Goal: Task Accomplishment & Management: Use online tool/utility

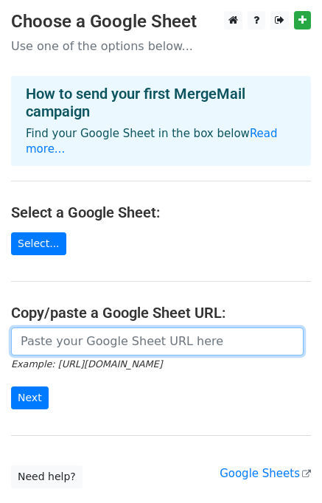
click at [71, 330] on input "url" at bounding box center [157, 342] width 293 height 28
paste input "[URL][DOMAIN_NAME]"
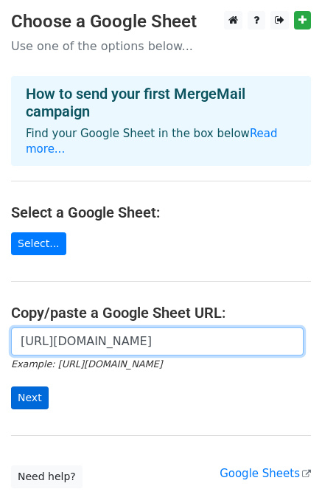
type input "[URL][DOMAIN_NAME]"
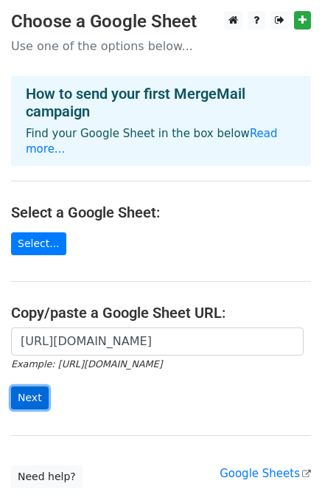
click at [32, 387] on input "Next" at bounding box center [30, 398] width 38 height 23
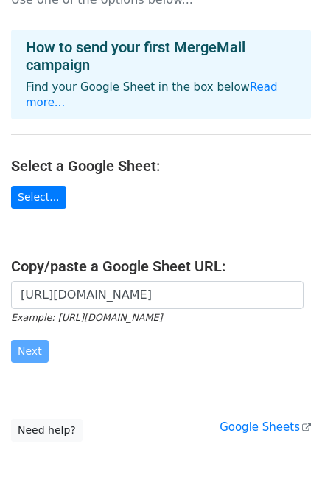
scroll to position [86, 0]
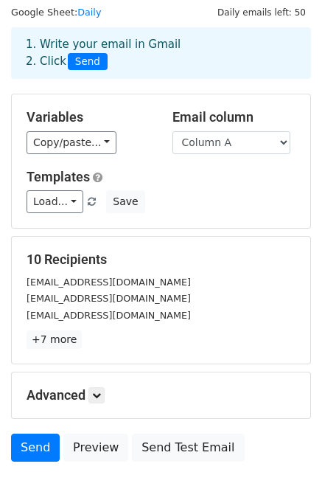
scroll to position [68, 0]
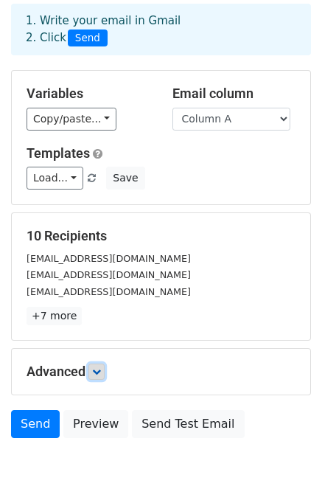
click at [98, 371] on icon at bounding box center [96, 372] width 9 height 9
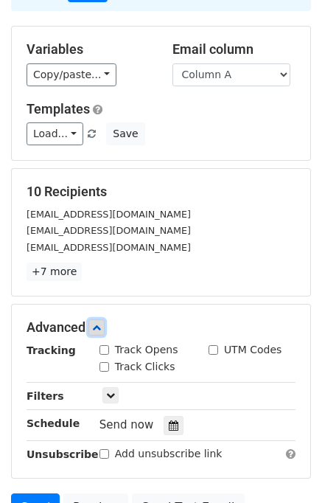
scroll to position [254, 0]
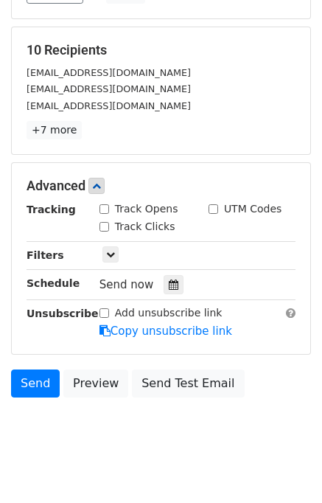
click at [102, 201] on div "Track Opens" at bounding box center [139, 208] width 79 height 15
click at [103, 210] on input "Track Opens" at bounding box center [105, 209] width 10 height 10
checkbox input "true"
click at [104, 224] on input "Track Clicks" at bounding box center [105, 227] width 10 height 10
checkbox input "true"
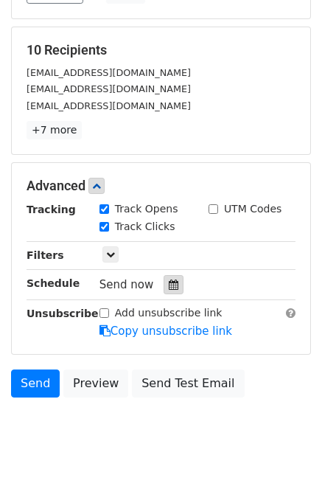
click at [169, 280] on icon at bounding box center [174, 285] width 10 height 10
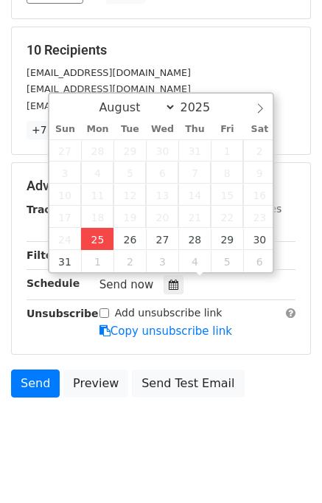
type input "2025-08-25 12:07"
type input "07"
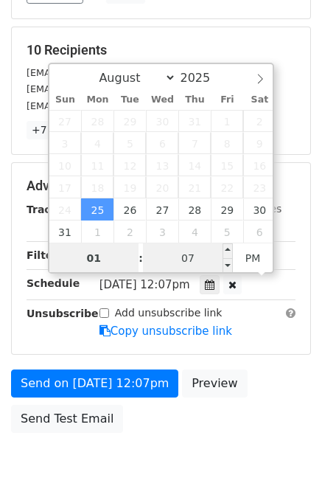
type input "01"
type input "2025-08-25 13:07"
click at [170, 263] on input "07" at bounding box center [188, 259] width 90 height 30
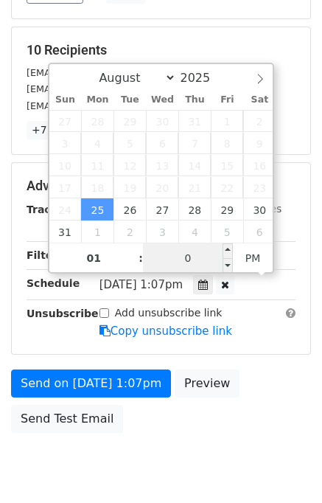
type input "00"
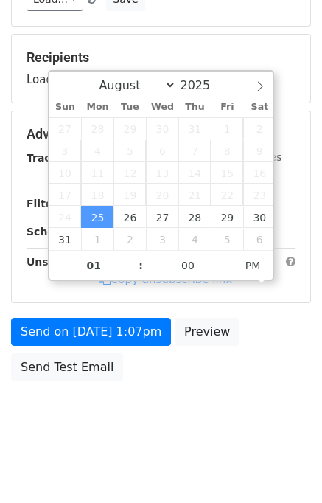
type input "2025-08-25 13:00"
click at [283, 404] on body "New Campaign Daily emails left: 50 Google Sheet: Daily 1. Write your email in G…" at bounding box center [161, 106] width 322 height 683
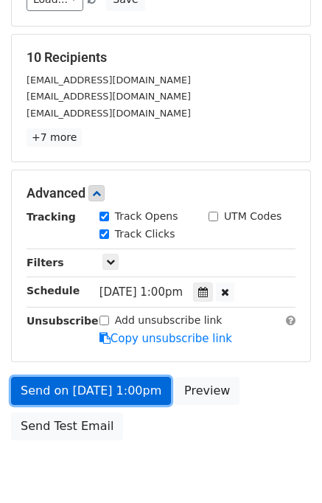
click at [94, 386] on link "Send on Aug 25 at 1:00pm" at bounding box center [91, 391] width 160 height 28
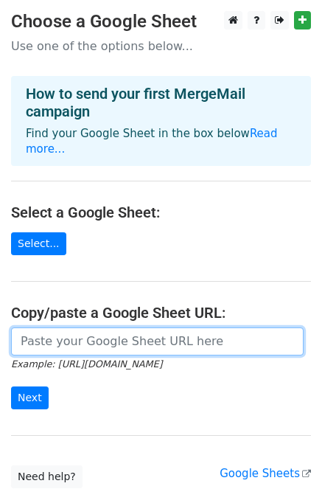
drag, startPoint x: 103, startPoint y: 324, endPoint x: 106, endPoint y: 332, distance: 8.9
click at [103, 328] on input "url" at bounding box center [157, 342] width 293 height 28
type input "[URL][DOMAIN_NAME]"
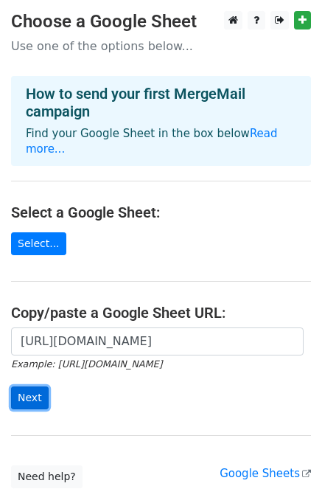
click at [30, 387] on input "Next" at bounding box center [30, 398] width 38 height 23
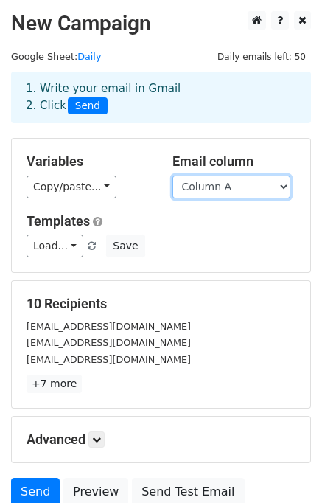
click at [246, 184] on select "Column A Column B Column C" at bounding box center [232, 187] width 118 height 23
click at [227, 189] on select "Column A Column B Column C" at bounding box center [232, 187] width 118 height 23
click at [173, 176] on select "Column A Column B Column C" at bounding box center [232, 187] width 118 height 23
click at [227, 195] on select "Column A Column B Column C" at bounding box center [232, 187] width 118 height 23
select select "Column B"
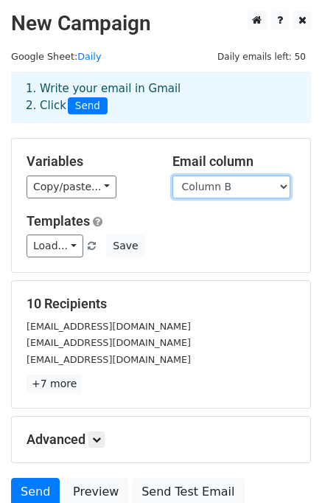
click at [173, 176] on select "Column A Column B Column C" at bounding box center [232, 187] width 118 height 23
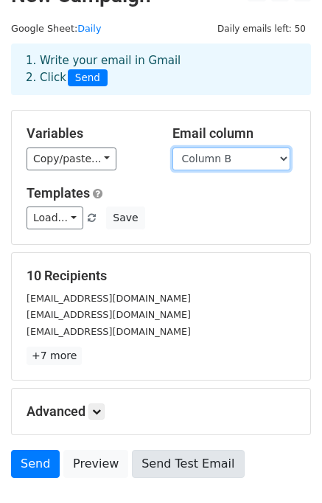
scroll to position [127, 0]
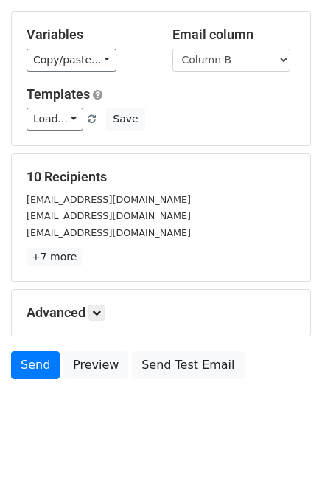
click at [103, 300] on div "Advanced Tracking Track Opens UTM Codes Track Clicks Filters Only include sprea…" at bounding box center [161, 313] width 299 height 46
click at [100, 312] on icon at bounding box center [96, 312] width 9 height 9
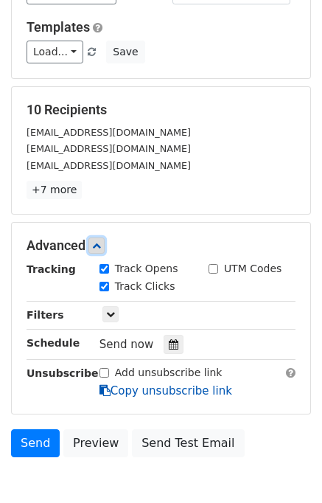
scroll to position [251, 0]
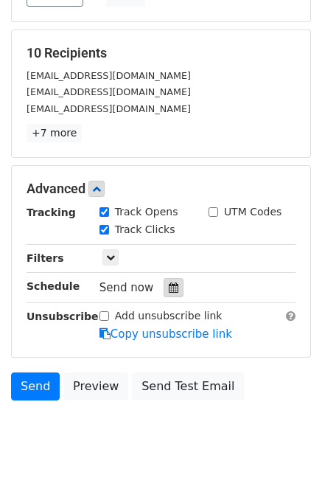
click at [169, 287] on icon at bounding box center [174, 288] width 10 height 10
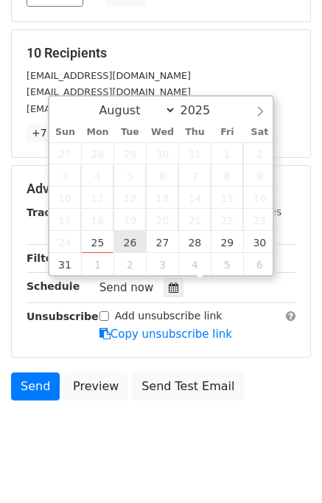
type input "2025-08-26 12:00"
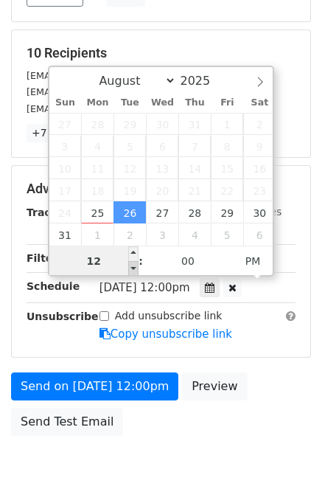
scroll to position [0, 0]
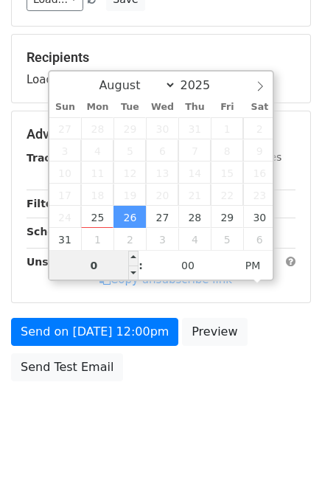
type input "02"
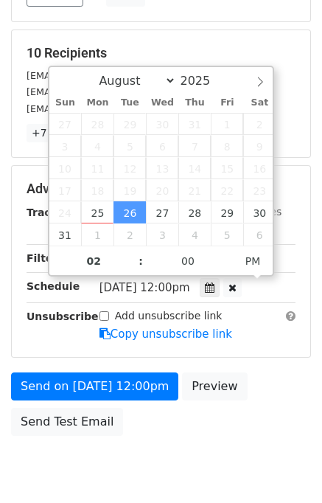
type input "2025-08-26 14:00"
click at [277, 365] on form "Variables Copy/paste... {{Column A}} {{Column B}} {{Column C}} Email column Col…" at bounding box center [161, 165] width 300 height 556
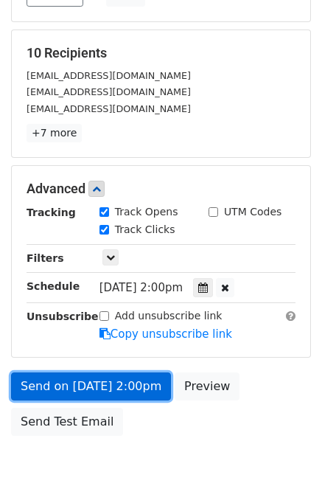
click at [83, 382] on link "Send on Aug 26 at 2:00pm" at bounding box center [91, 387] width 160 height 28
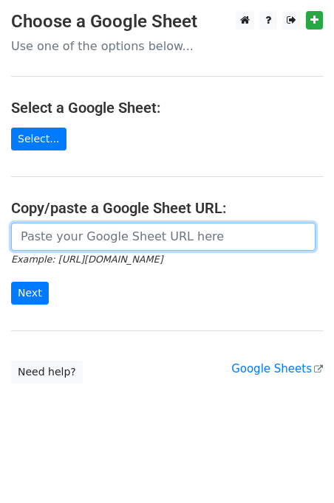
click at [87, 237] on input "url" at bounding box center [163, 237] width 304 height 28
type input "[URL][DOMAIN_NAME]"
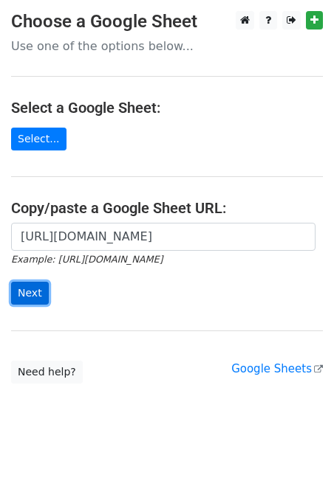
click at [30, 291] on input "Next" at bounding box center [30, 293] width 38 height 23
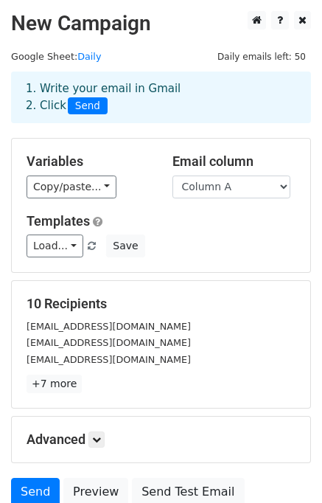
select select "Column C"
click at [173, 176] on select "Column A Column B Column C" at bounding box center [232, 187] width 118 height 23
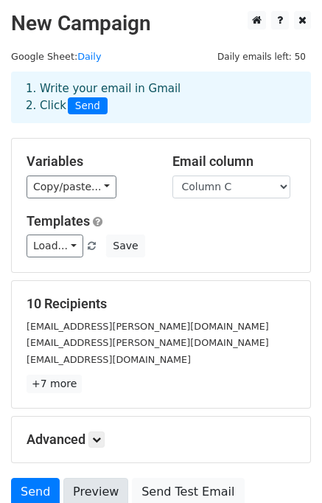
scroll to position [127, 0]
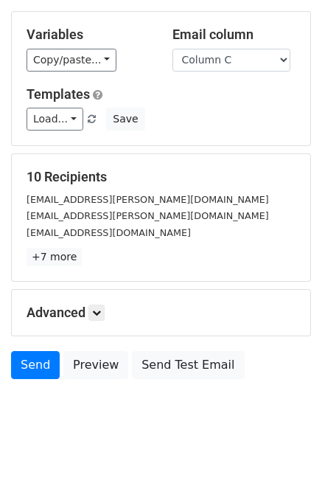
click at [108, 306] on h5 "Advanced" at bounding box center [161, 313] width 269 height 16
click at [97, 311] on icon at bounding box center [96, 312] width 9 height 9
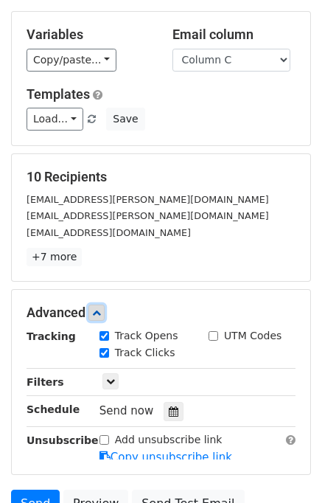
scroll to position [261, 0]
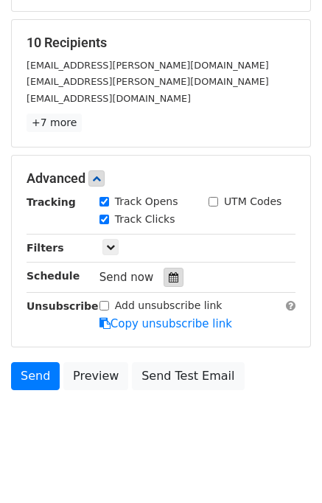
click at [168, 281] on div at bounding box center [174, 277] width 20 height 19
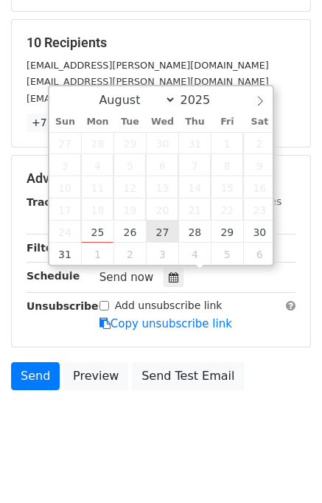
type input "2025-08-27 12:00"
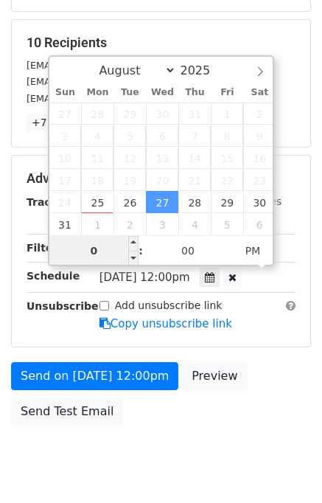
type input "03"
type input "2025-08-27 15:00"
click at [255, 365] on div "Send on Aug 27 at 12:00pm Preview Send Test Email" at bounding box center [161, 397] width 322 height 71
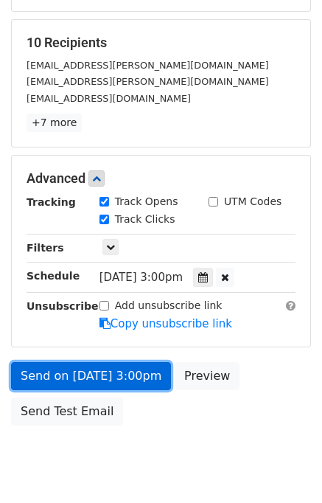
click at [99, 375] on link "Send on Aug 27 at 3:00pm" at bounding box center [91, 376] width 160 height 28
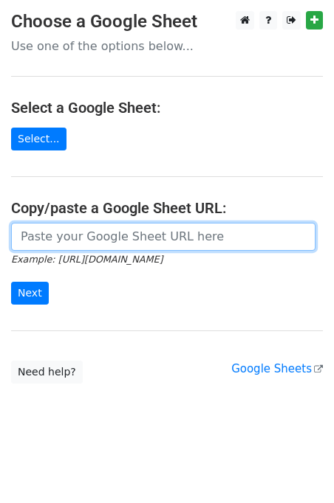
click at [109, 241] on input "url" at bounding box center [163, 237] width 304 height 28
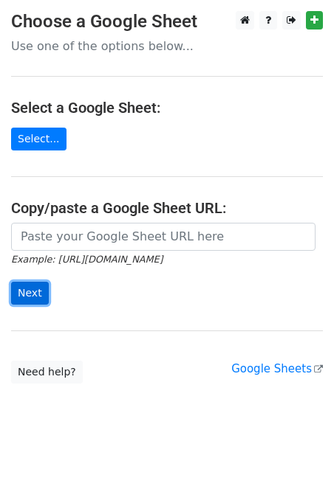
click at [36, 293] on input "Next" at bounding box center [30, 293] width 38 height 23
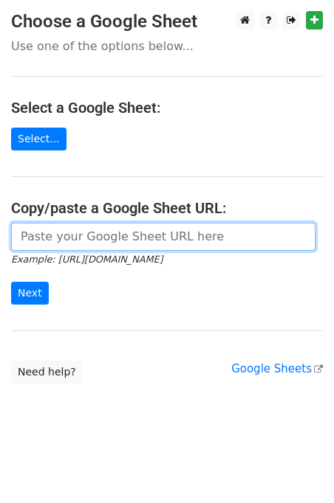
click at [81, 249] on input "url" at bounding box center [163, 237] width 304 height 28
type input "[URL][DOMAIN_NAME]"
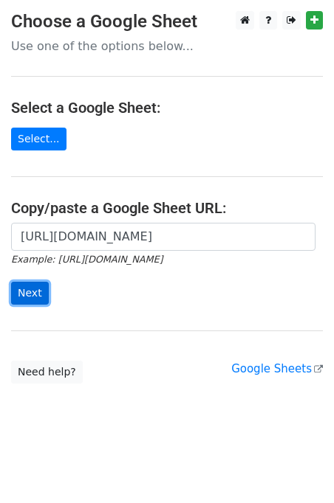
click at [38, 288] on input "Next" at bounding box center [30, 293] width 38 height 23
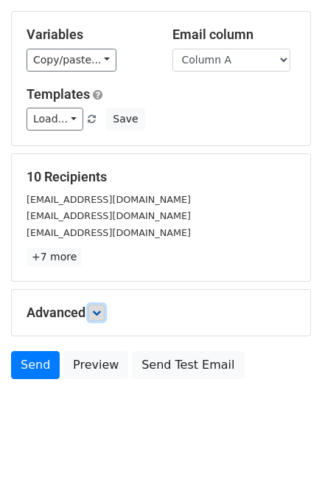
click at [105, 308] on link at bounding box center [97, 313] width 16 height 16
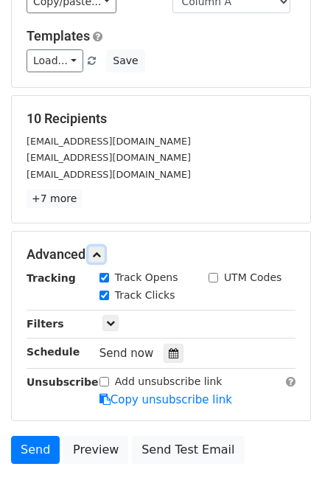
scroll to position [248, 0]
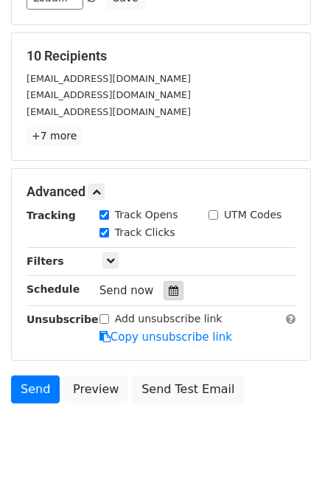
click at [169, 289] on icon at bounding box center [174, 291] width 10 height 10
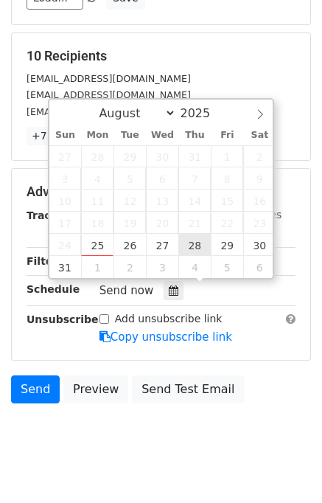
type input "2025-08-28 12:00"
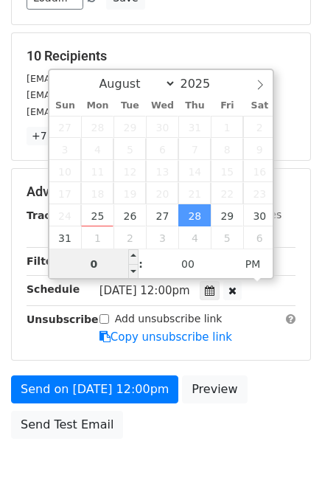
type input "04"
type input "2025-08-28 16:00"
click at [258, 371] on form "Variables Copy/paste... {{Column A}} {{Column B}} {{Column C}} Email column Col…" at bounding box center [161, 168] width 300 height 556
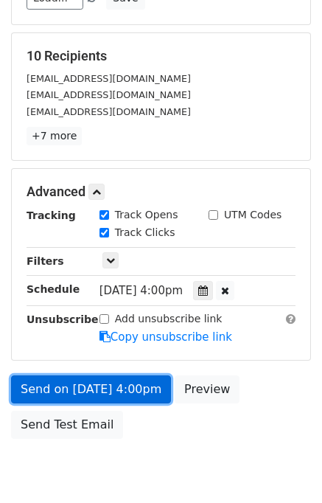
click at [132, 384] on link "Send on Aug 28 at 4:00pm" at bounding box center [91, 390] width 160 height 28
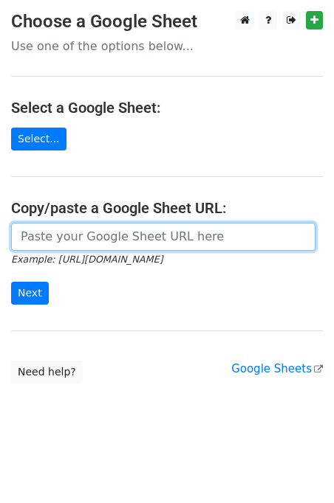
click at [84, 234] on input "url" at bounding box center [163, 237] width 304 height 28
type input "[URL][DOMAIN_NAME]"
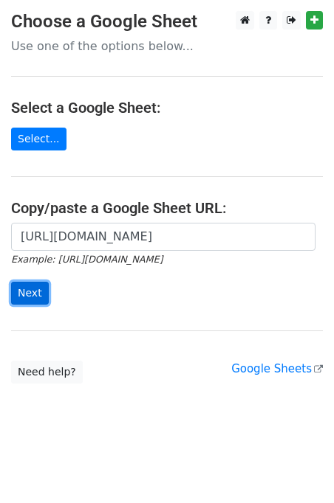
click at [32, 293] on input "Next" at bounding box center [30, 293] width 38 height 23
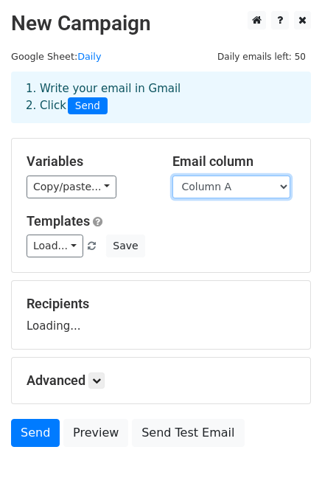
click at [218, 191] on select "Column A Column B Column C" at bounding box center [232, 187] width 118 height 23
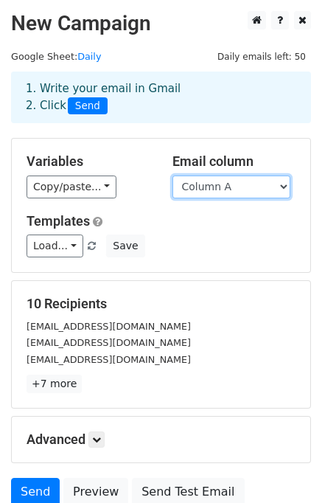
click at [216, 190] on select "Column A Column B Column C" at bounding box center [232, 187] width 118 height 23
select select "Column B"
click at [173, 176] on select "Column A Column B Column C" at bounding box center [232, 187] width 118 height 23
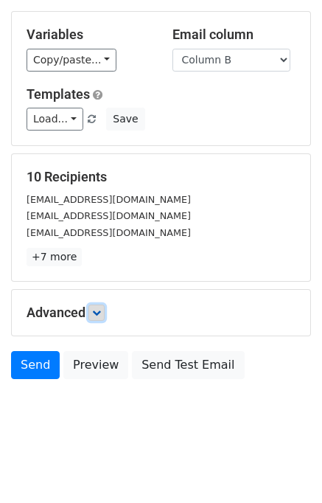
click at [100, 314] on icon at bounding box center [96, 312] width 9 height 9
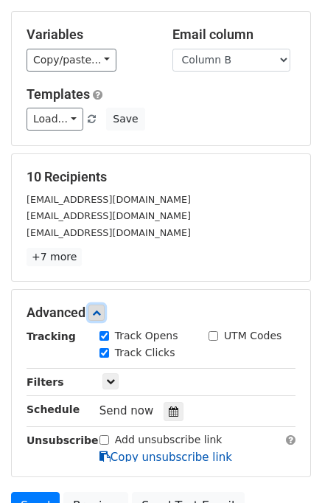
scroll to position [258, 0]
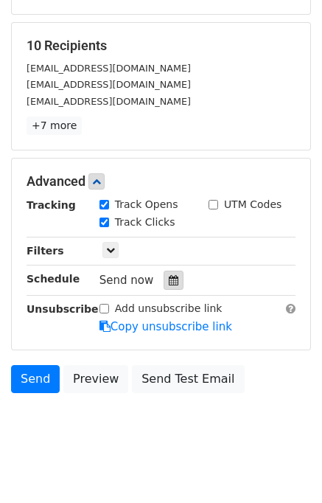
click at [169, 277] on icon at bounding box center [174, 280] width 10 height 10
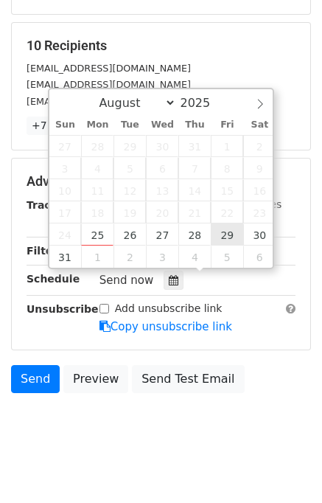
type input "2025-08-29 12:00"
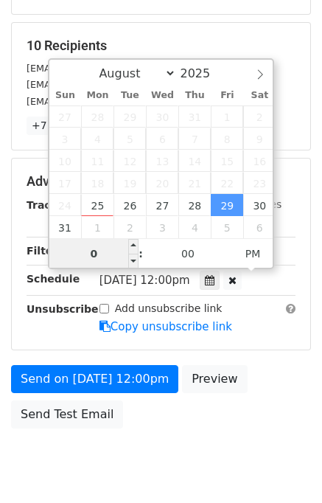
type input "05"
type input "2025-08-29 17:00"
click at [266, 367] on div "Send on Aug 29 at 12:00pm Preview Send Test Email" at bounding box center [161, 400] width 322 height 71
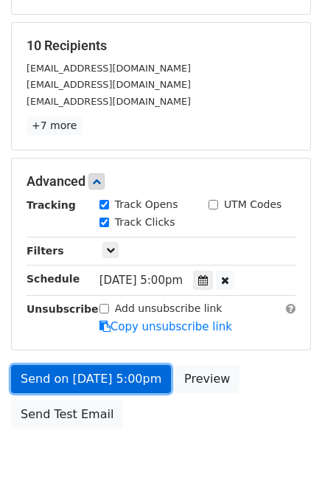
click at [119, 380] on link "Send on Aug 29 at 5:00pm" at bounding box center [91, 379] width 160 height 28
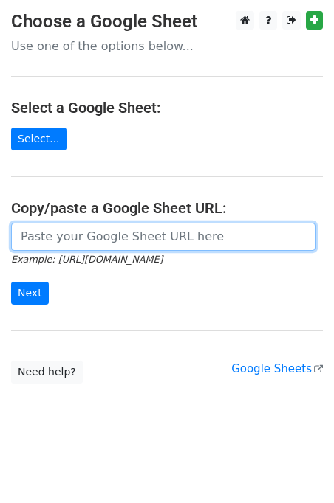
click at [80, 243] on input "url" at bounding box center [163, 237] width 304 height 28
type input "[URL][DOMAIN_NAME]"
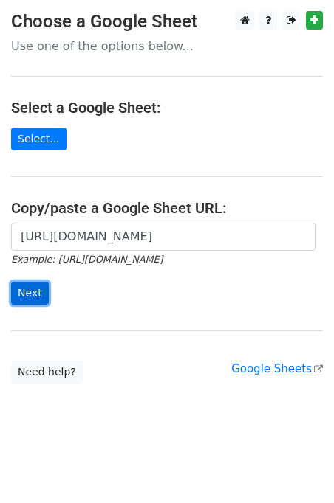
click at [35, 282] on input "Next" at bounding box center [30, 293] width 38 height 23
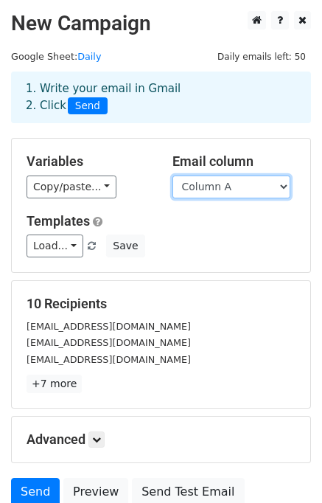
click at [226, 190] on select "Column A Column B Column C" at bounding box center [232, 187] width 118 height 23
select select "Column C"
click at [173, 176] on select "Column A Column B Column C" at bounding box center [232, 187] width 118 height 23
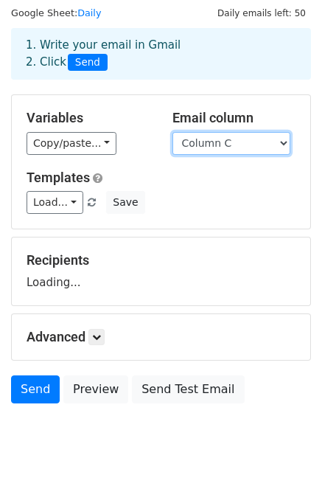
scroll to position [68, 0]
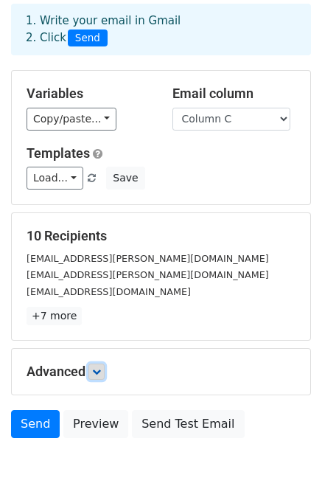
click at [100, 370] on icon at bounding box center [96, 372] width 9 height 9
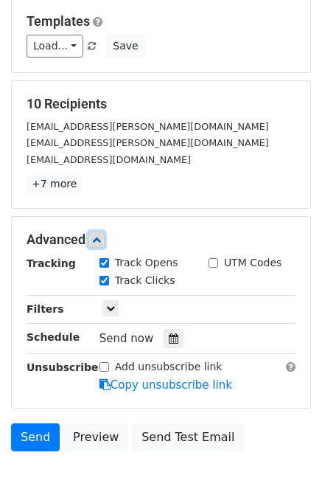
scroll to position [270, 0]
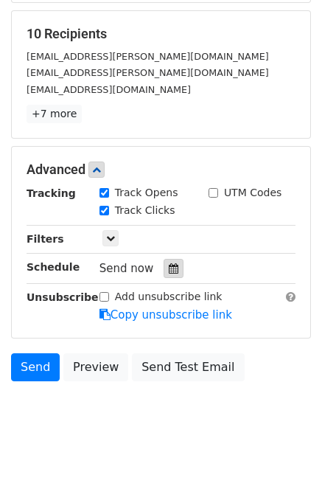
click at [169, 270] on icon at bounding box center [174, 268] width 10 height 10
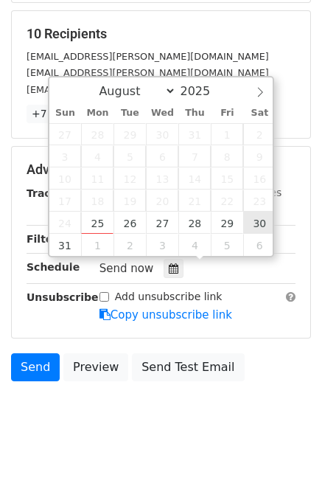
type input "[DATE] 12:00"
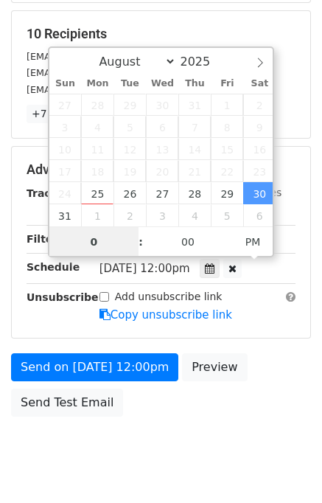
type input "06"
type input "[DATE] 18:00"
click at [258, 353] on div "Send on [DATE] 12:00pm Preview Send Test Email" at bounding box center [161, 388] width 322 height 71
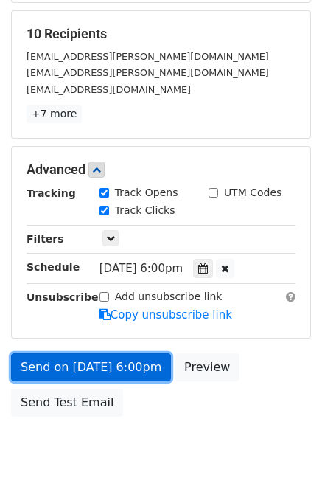
click at [118, 364] on link "Send on [DATE] 6:00pm" at bounding box center [91, 367] width 160 height 28
